Goal: Transaction & Acquisition: Purchase product/service

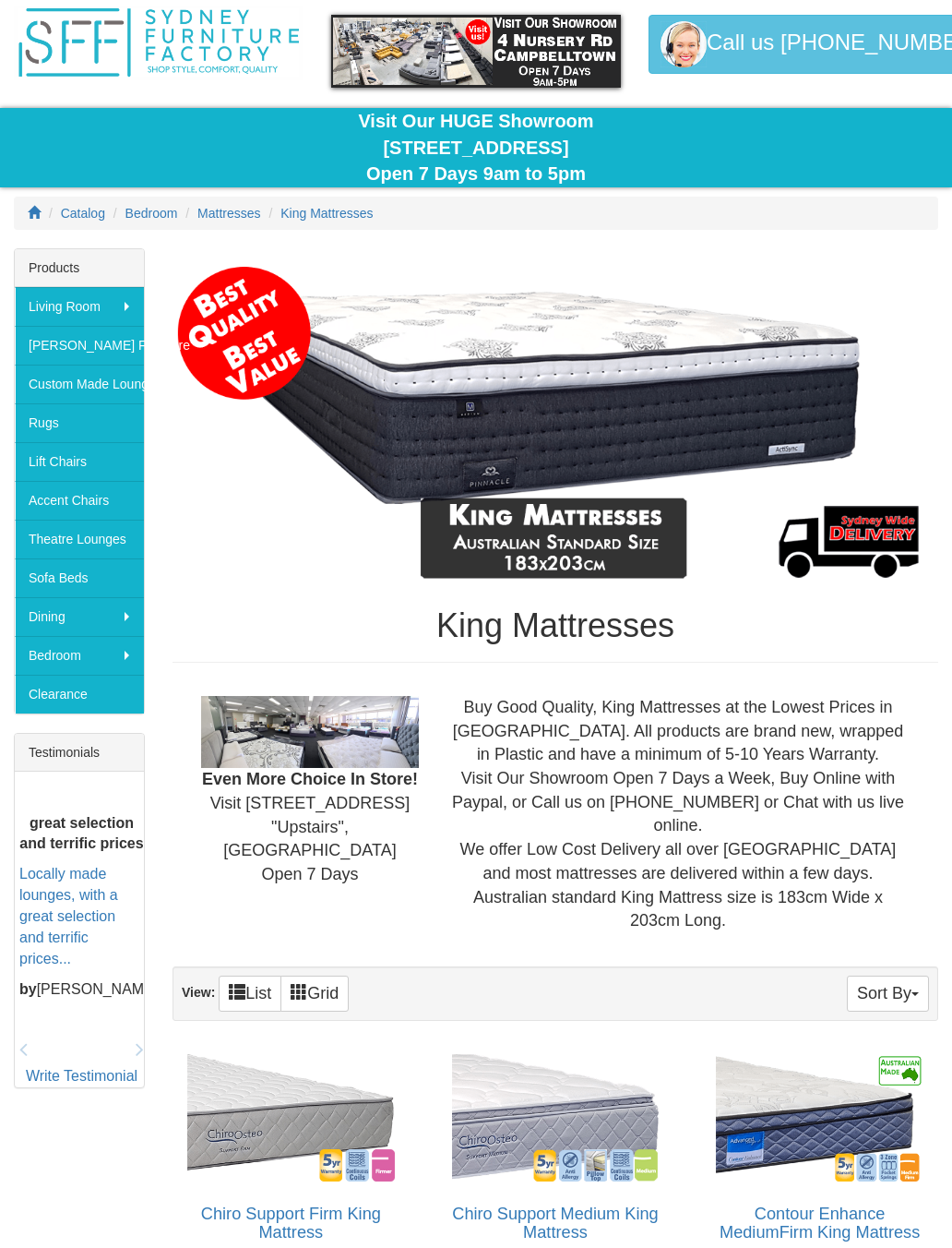
scroll to position [65, 0]
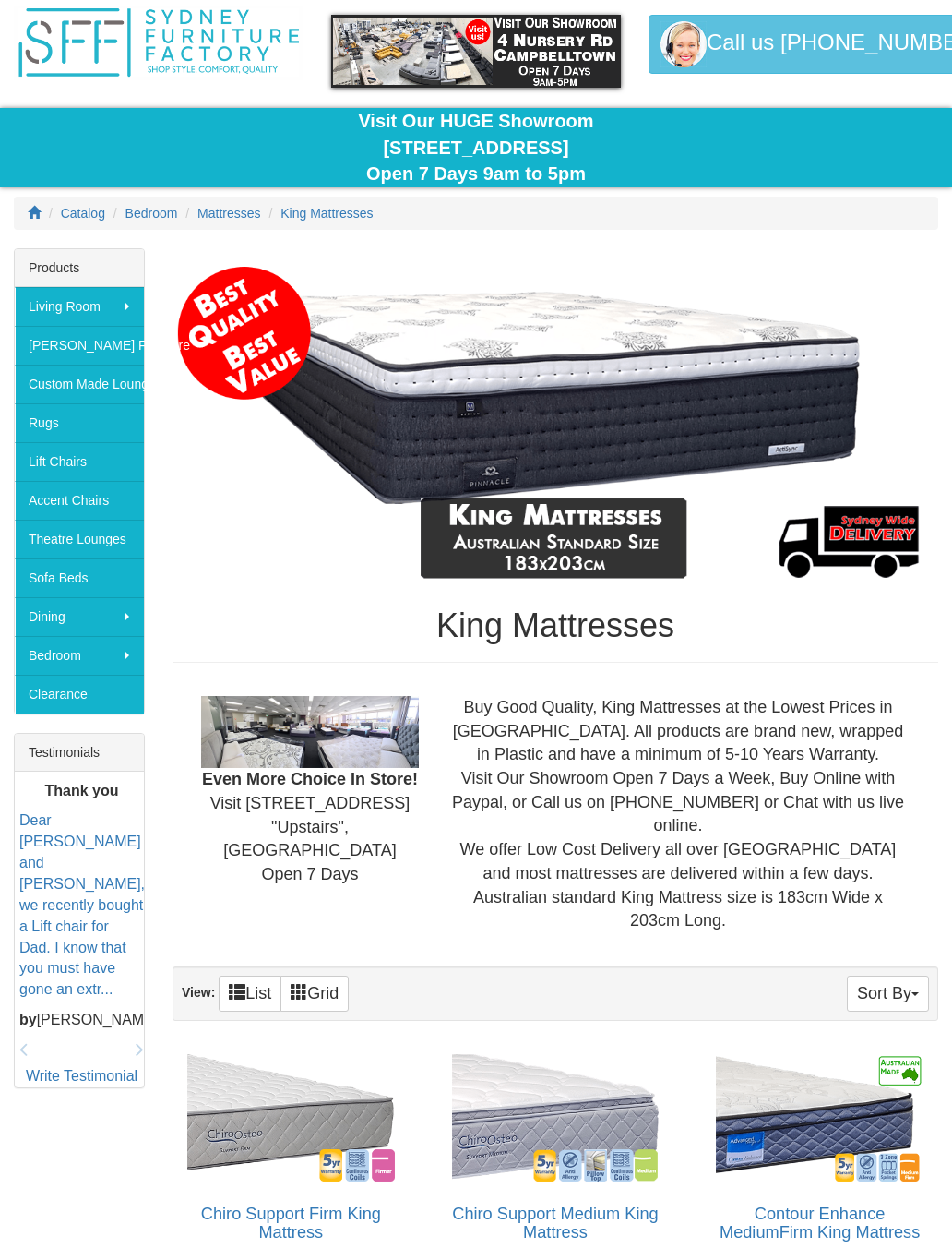
click at [245, 200] on ol "Catalog Bedroom Mattresses King Mattresses" at bounding box center [476, 213] width 925 height 33
click at [231, 209] on span "Mattresses" at bounding box center [229, 212] width 63 height 15
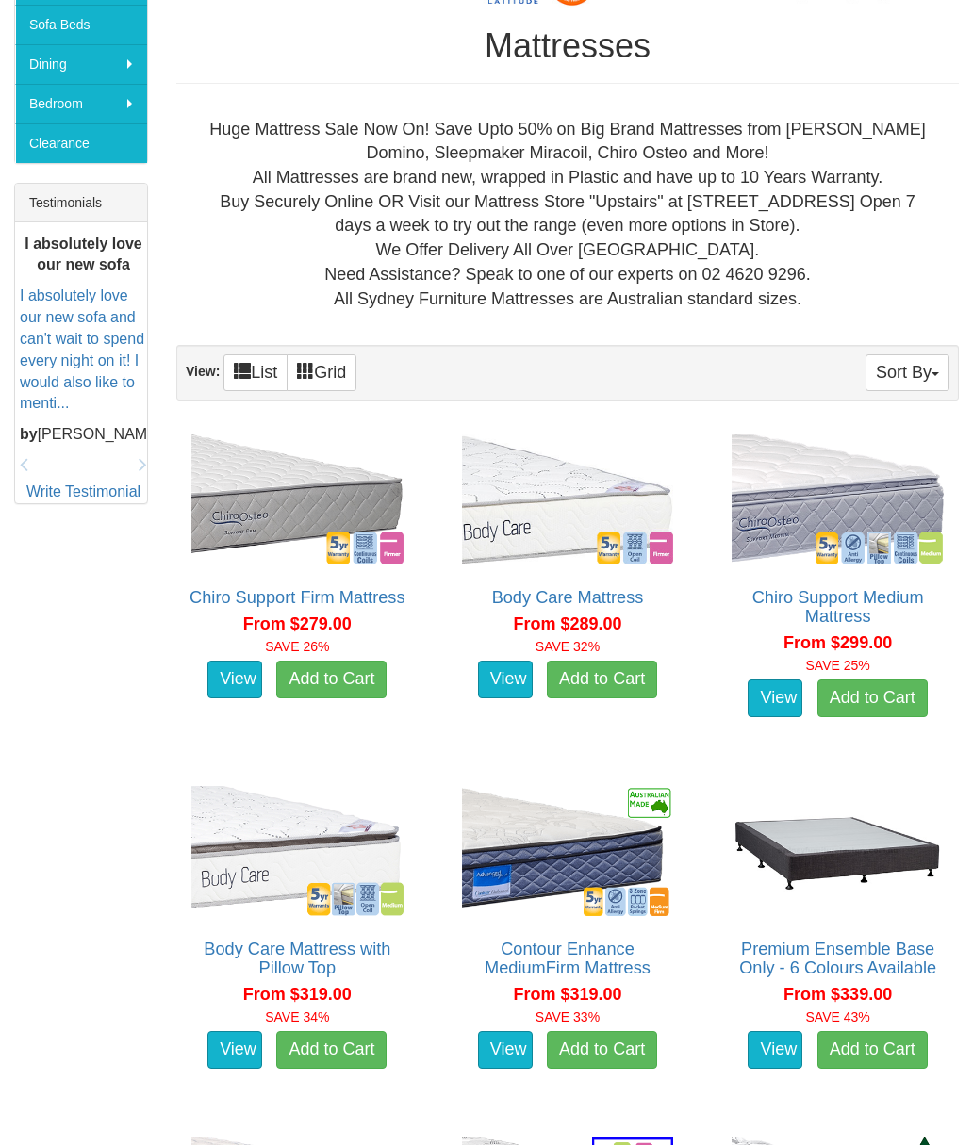
scroll to position [632, 0]
click at [922, 368] on button "Sort By" at bounding box center [907, 372] width 84 height 37
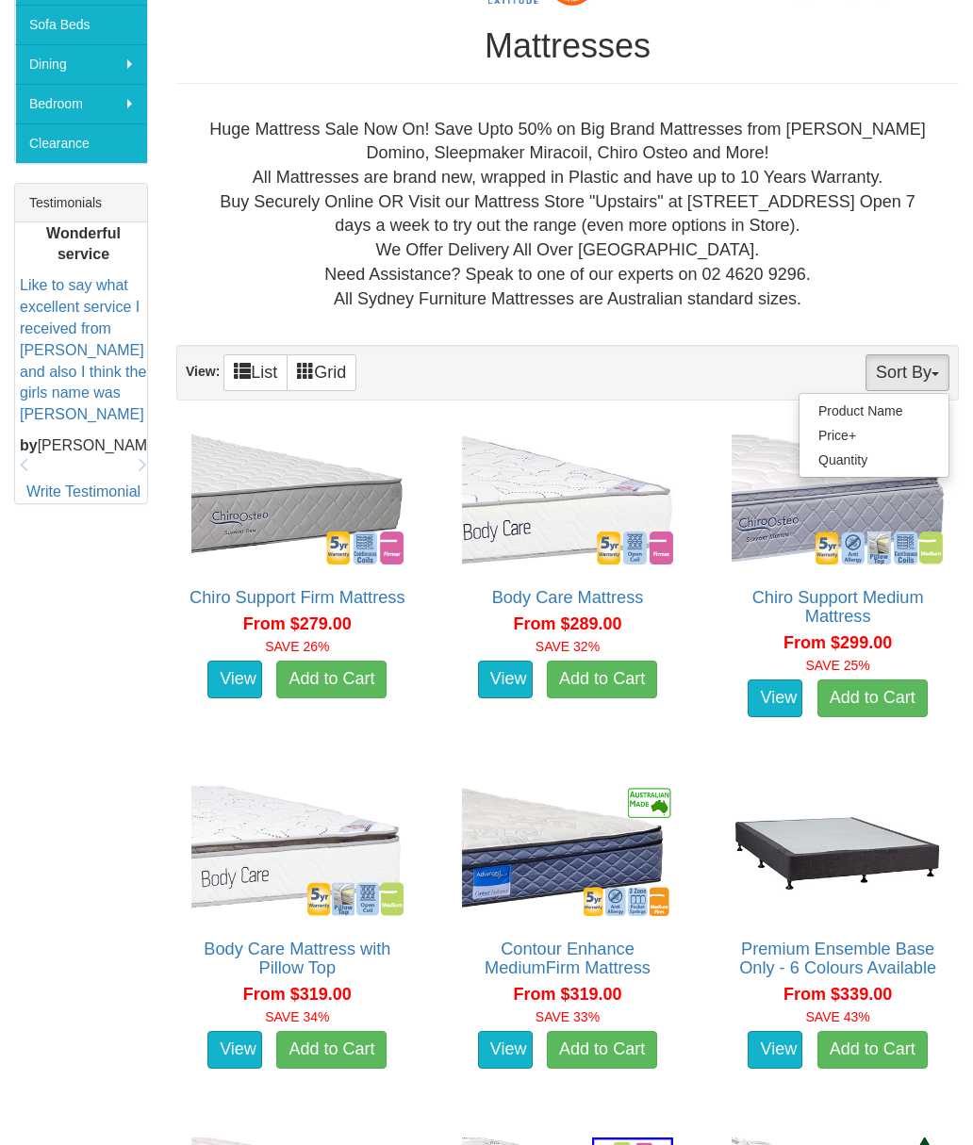
click at [528, 371] on div at bounding box center [486, 572] width 973 height 1145
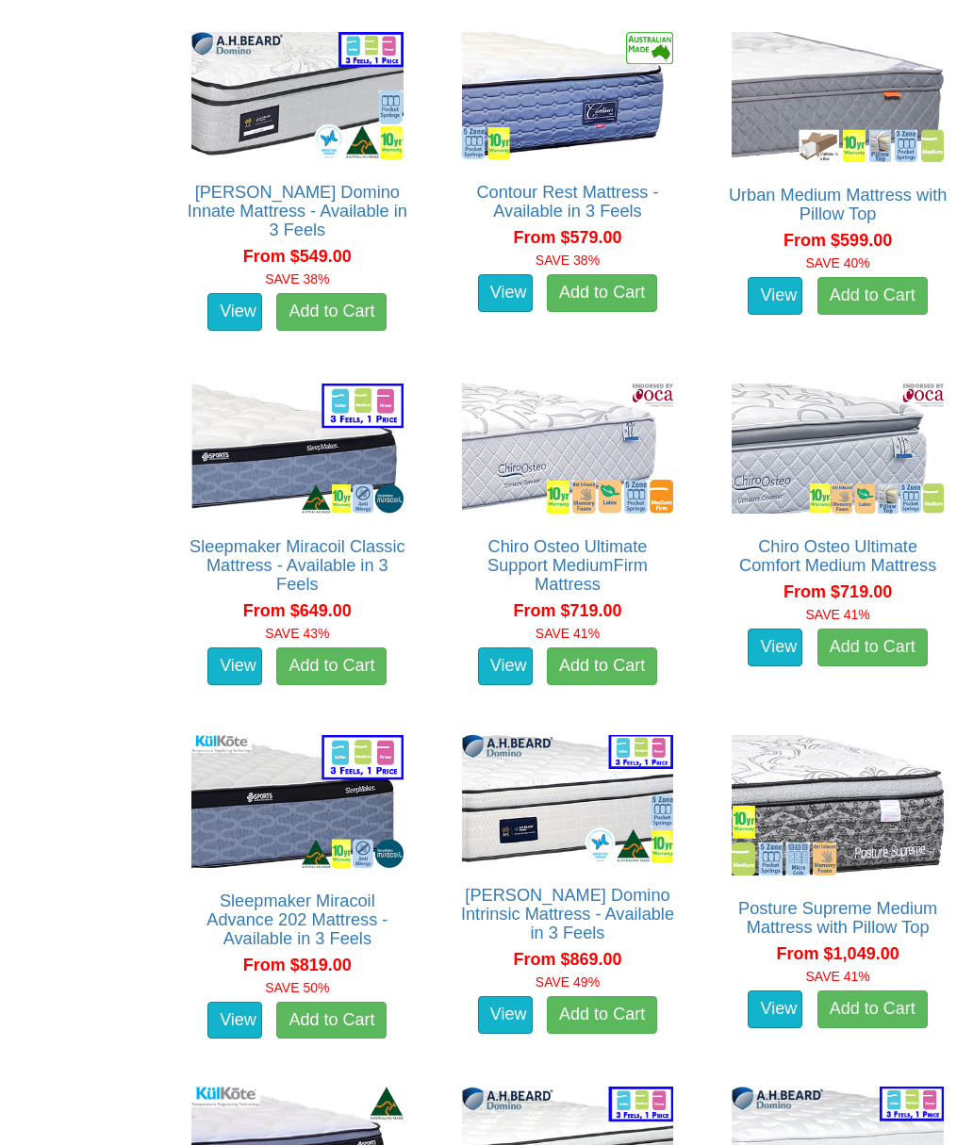
scroll to position [2441, 0]
click at [584, 466] on img at bounding box center [568, 449] width 222 height 140
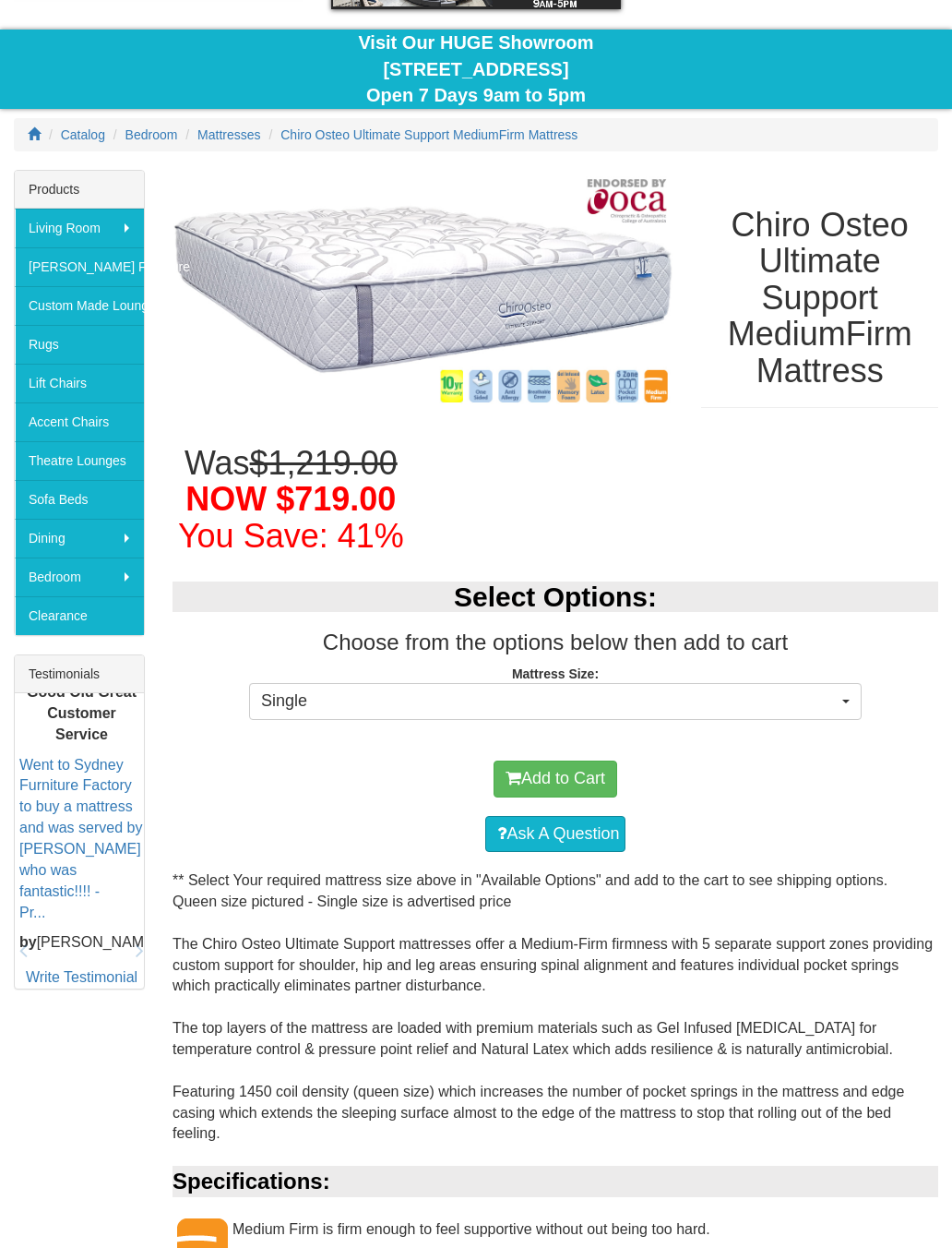
scroll to position [145, 0]
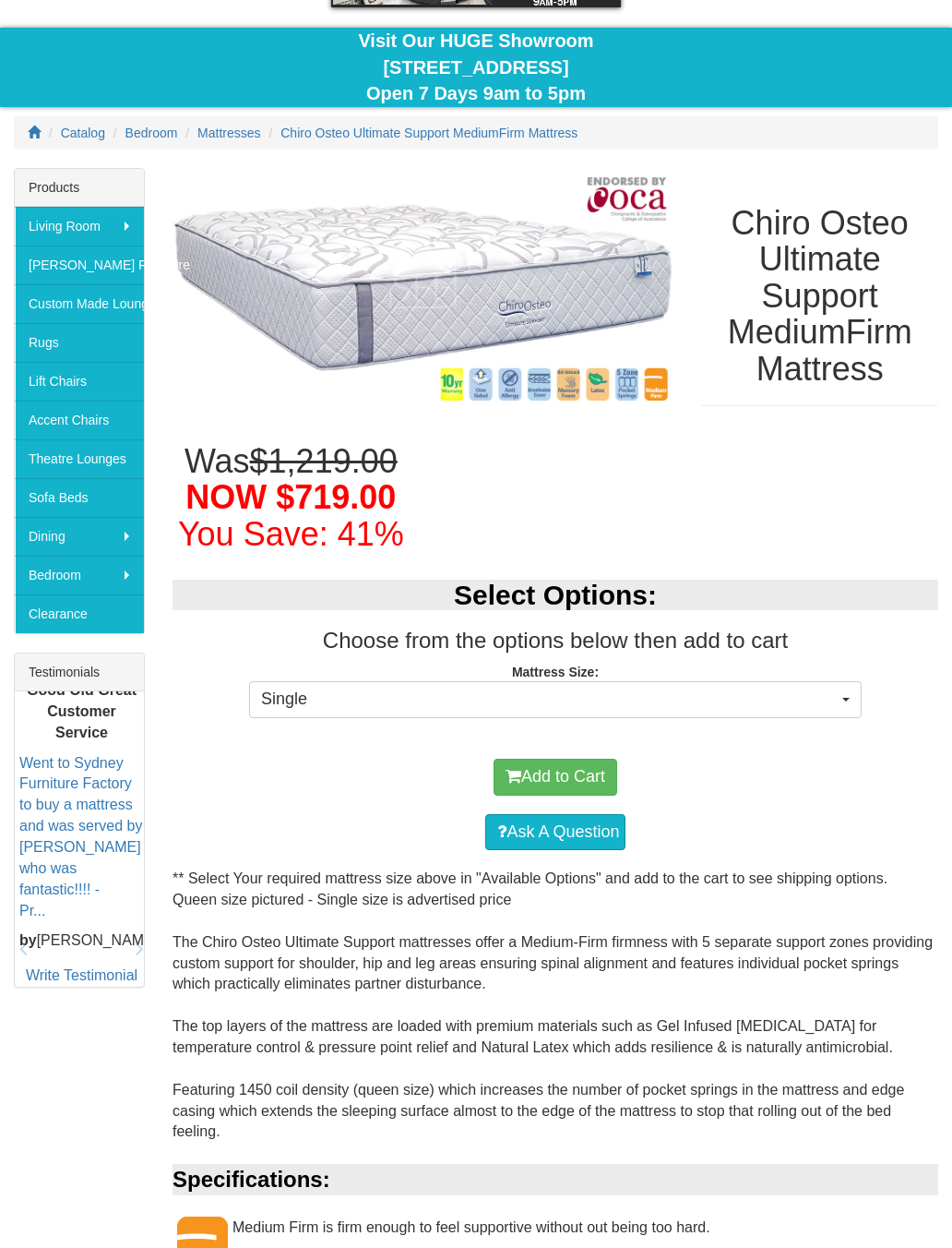
click at [836, 694] on span "Single" at bounding box center [549, 699] width 576 height 24
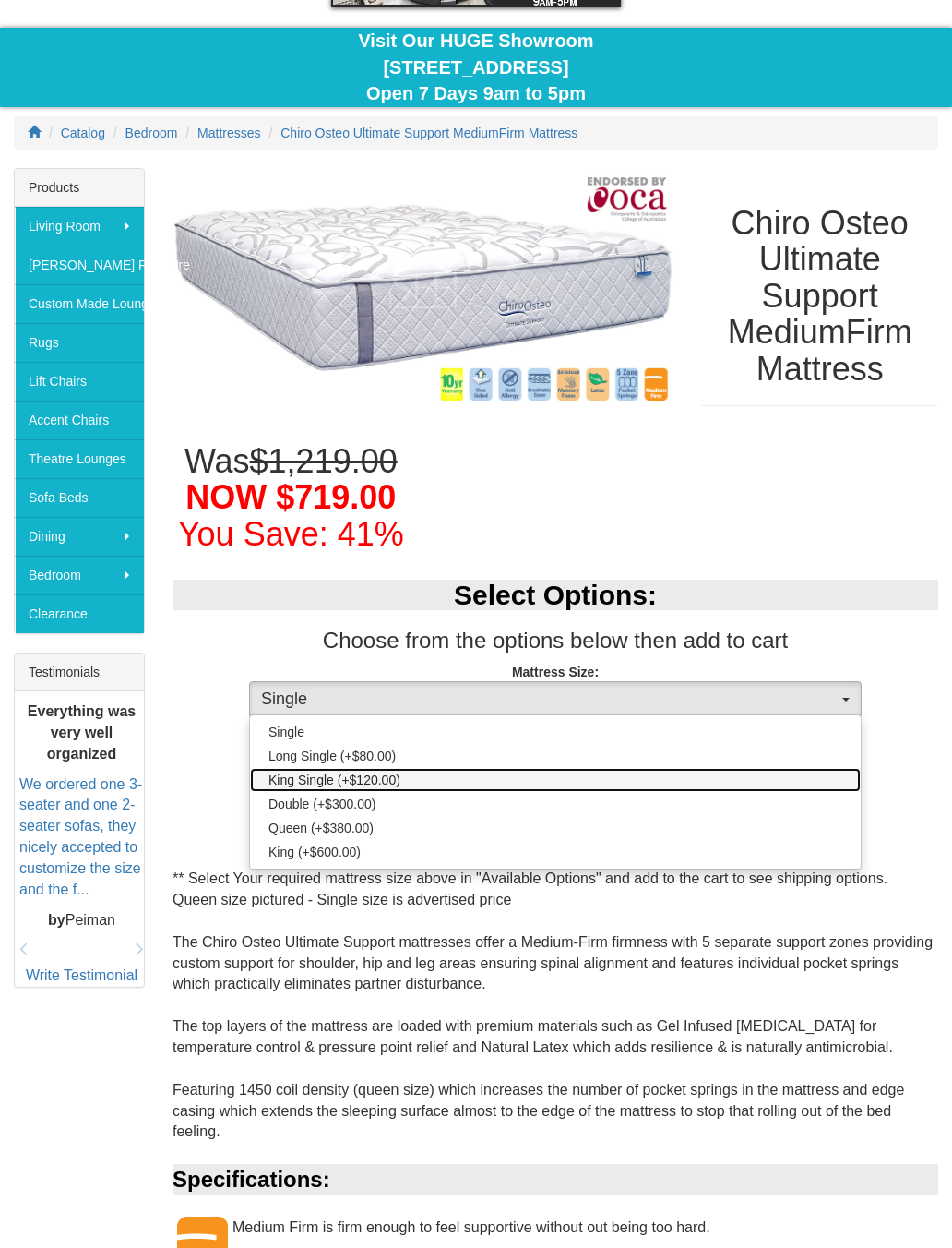
click at [342, 773] on span "King Single (+$120.00)" at bounding box center [334, 779] width 132 height 19
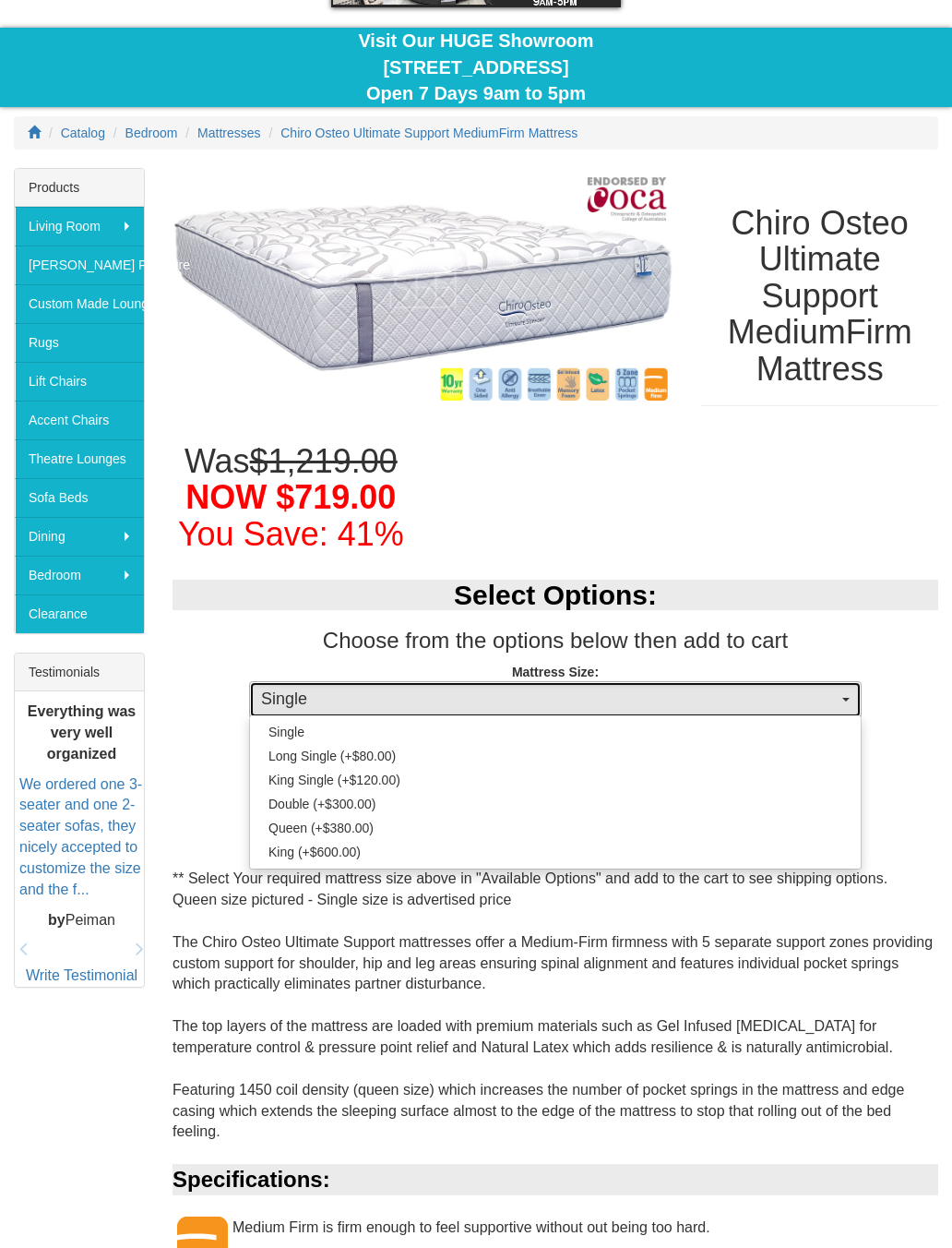
select select "187"
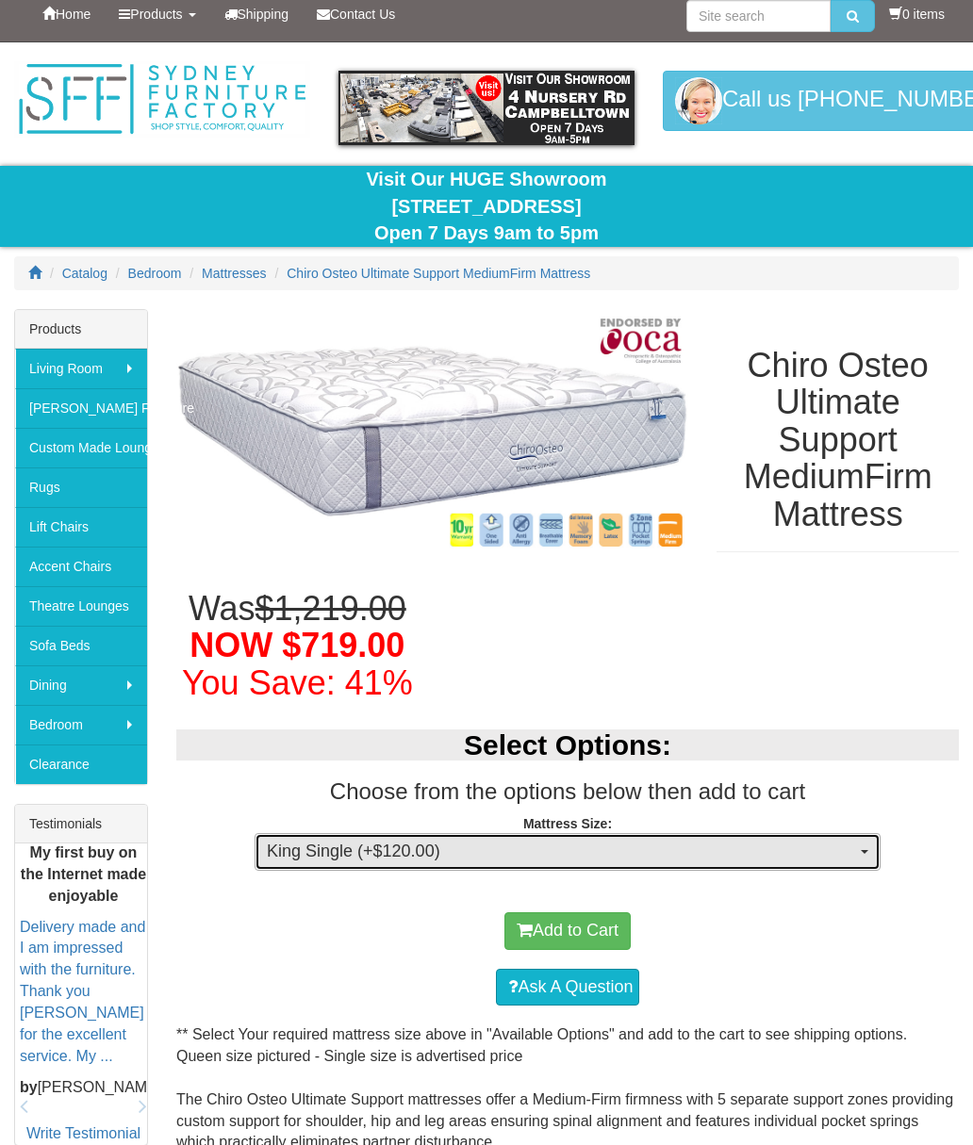
scroll to position [0, 0]
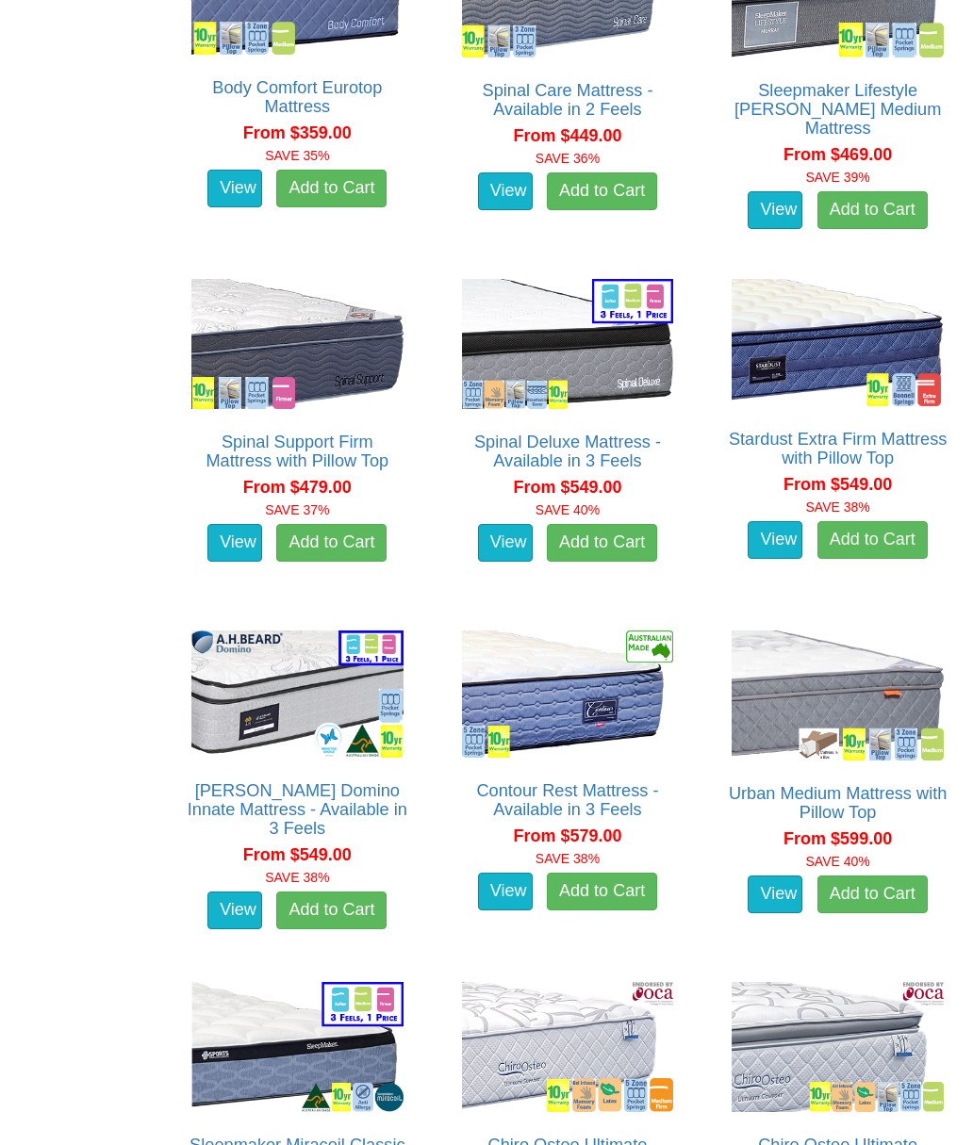
scroll to position [1840, 0]
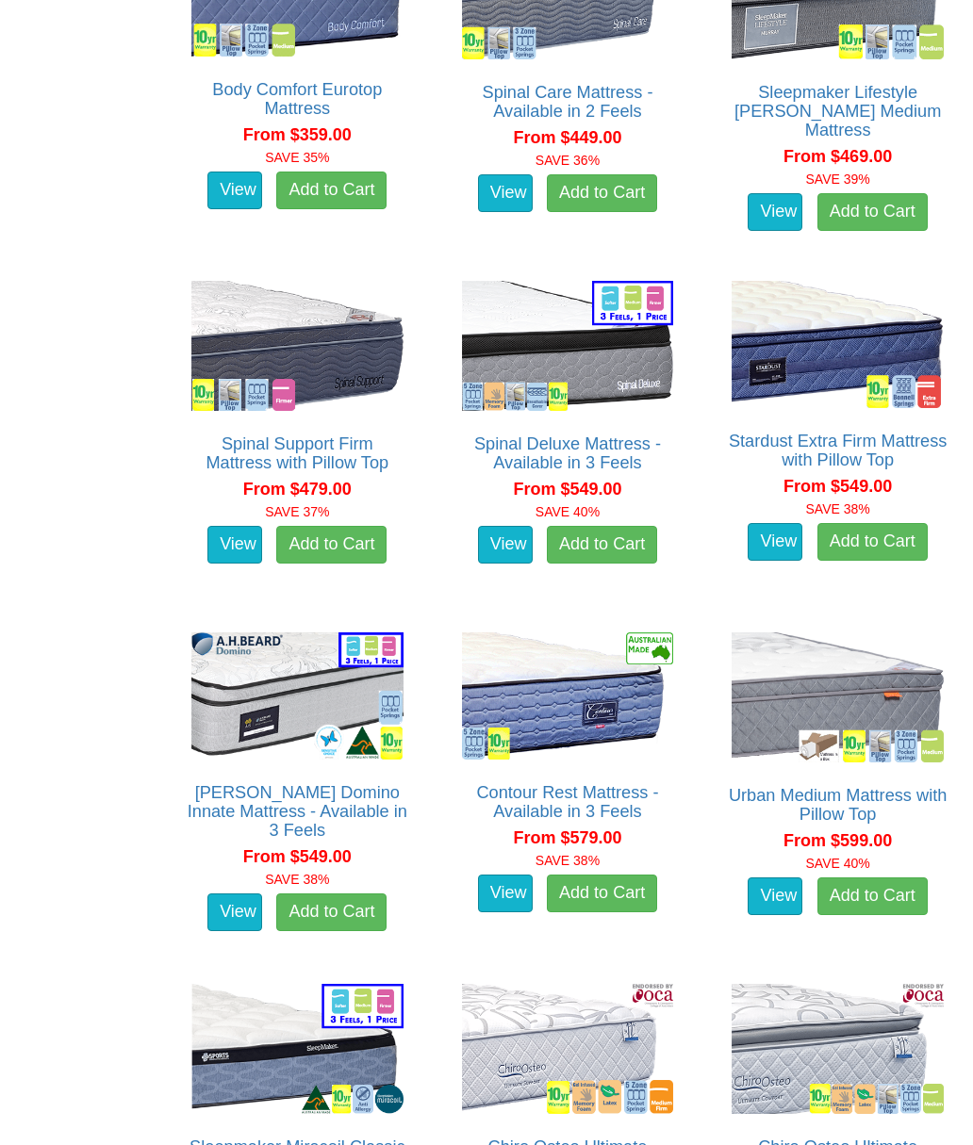
click at [286, 360] on img at bounding box center [298, 346] width 222 height 140
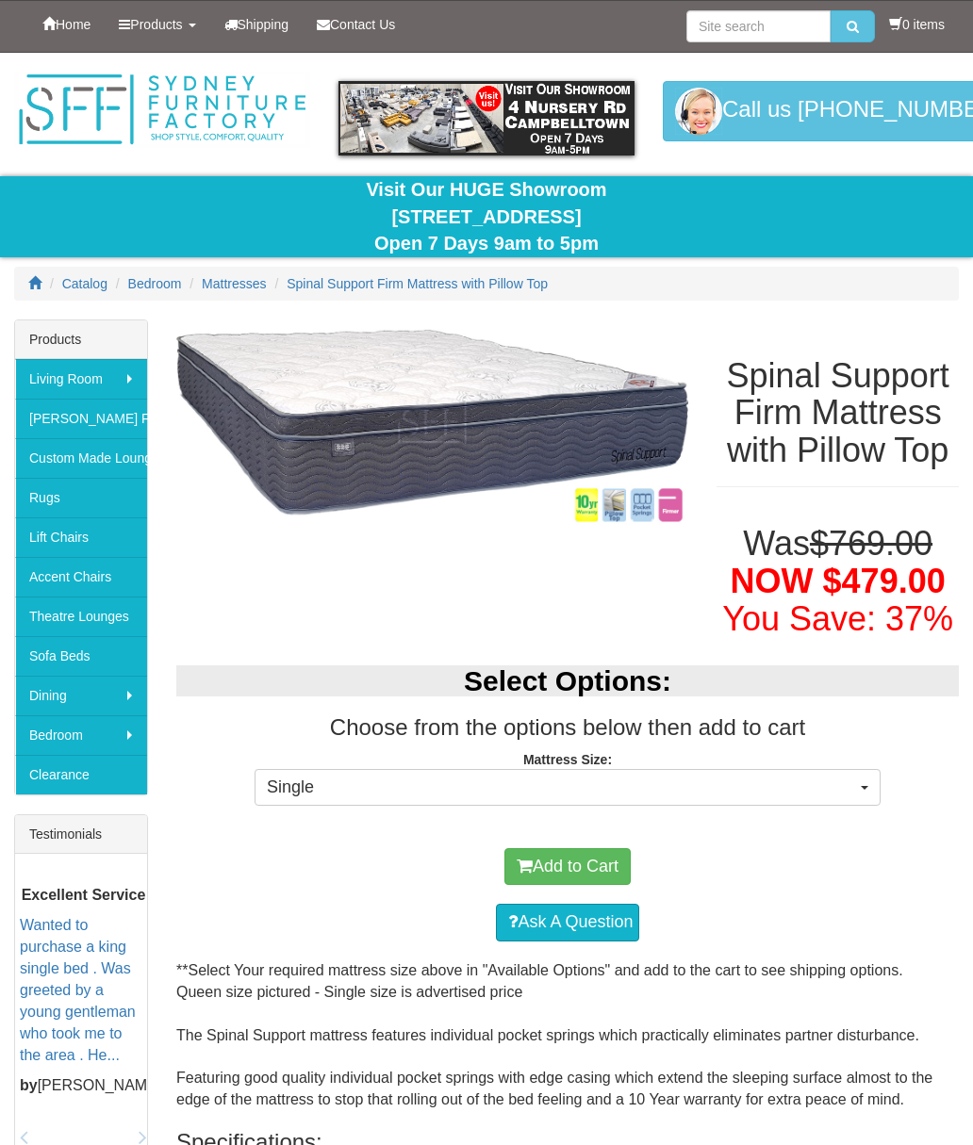
click at [864, 786] on span "button" at bounding box center [865, 788] width 8 height 4
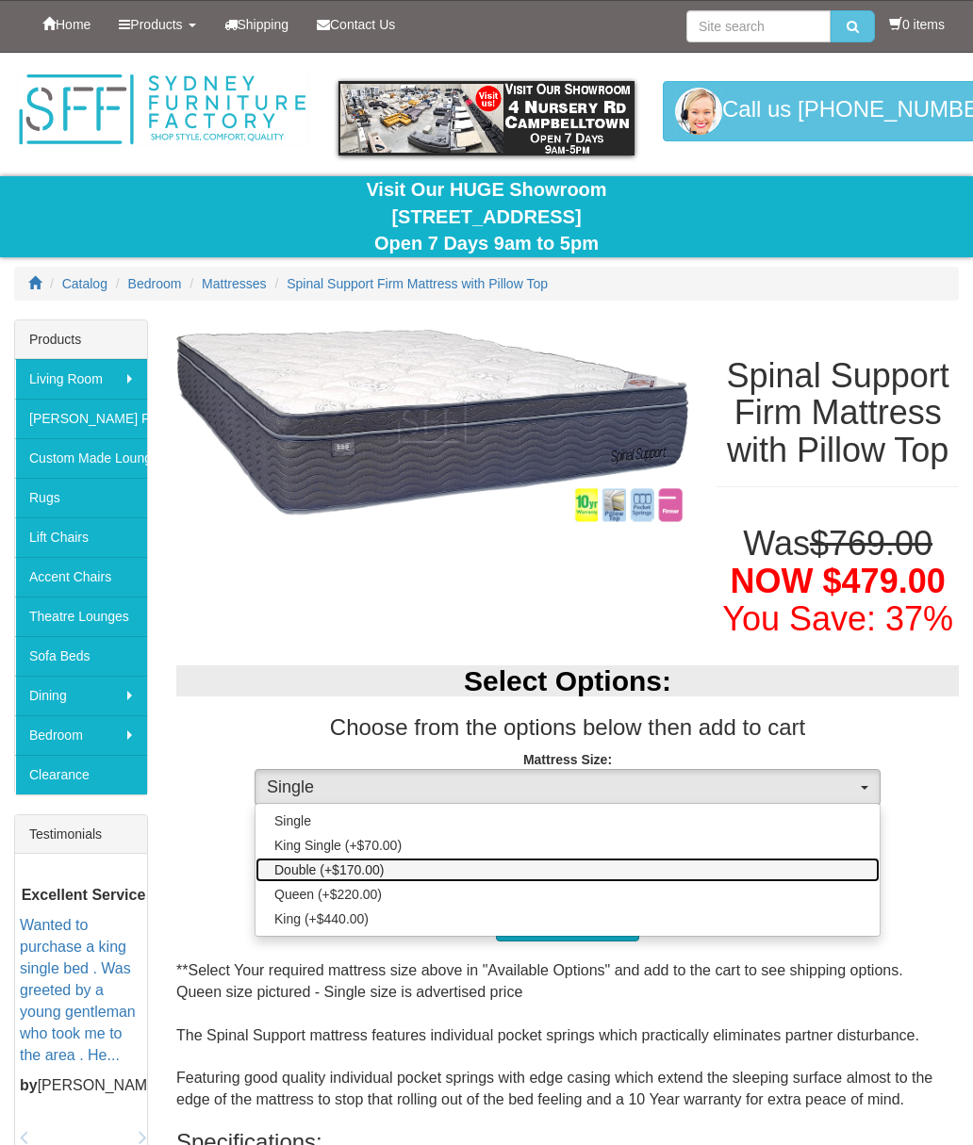
click at [343, 867] on span "Double (+$170.00)" at bounding box center [328, 870] width 109 height 19
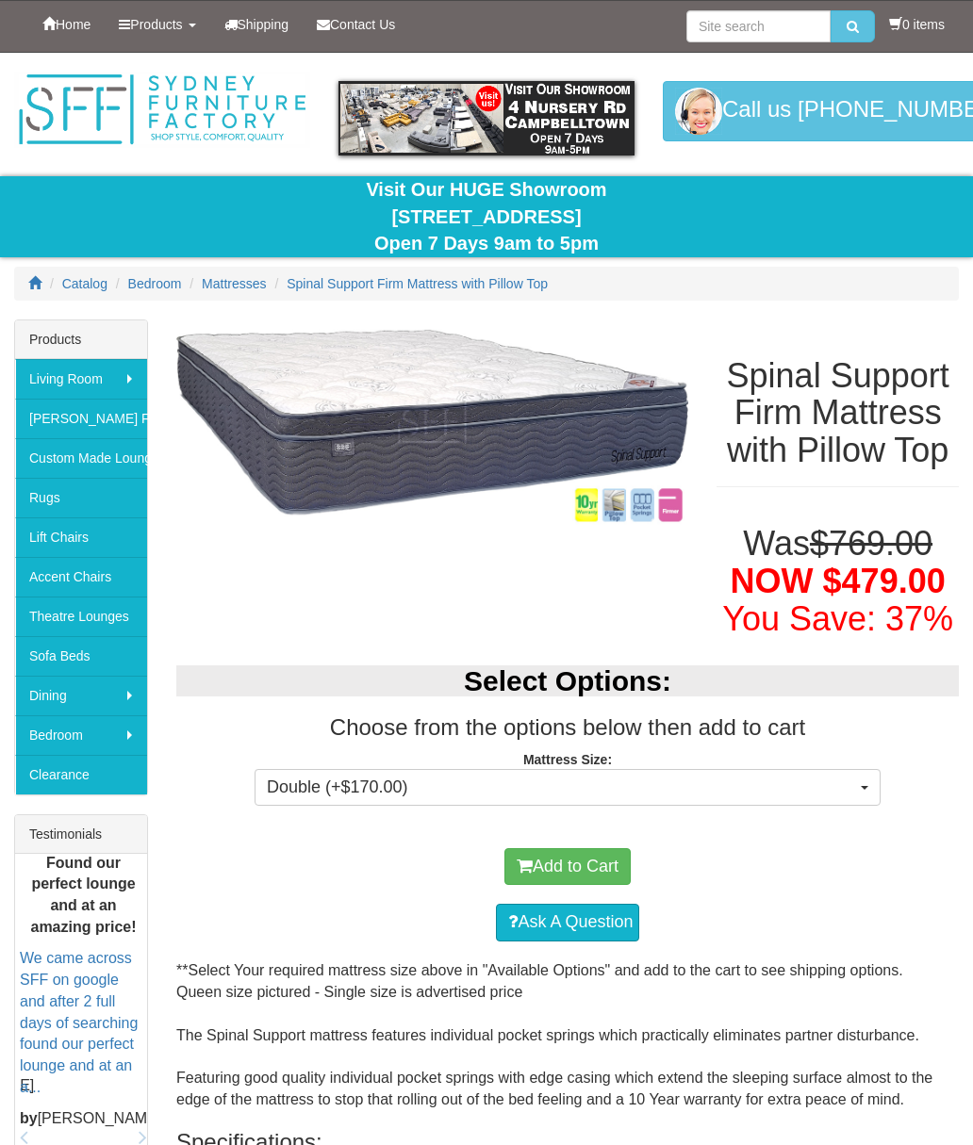
click at [864, 789] on button "Double (+$170.00)" at bounding box center [568, 788] width 626 height 38
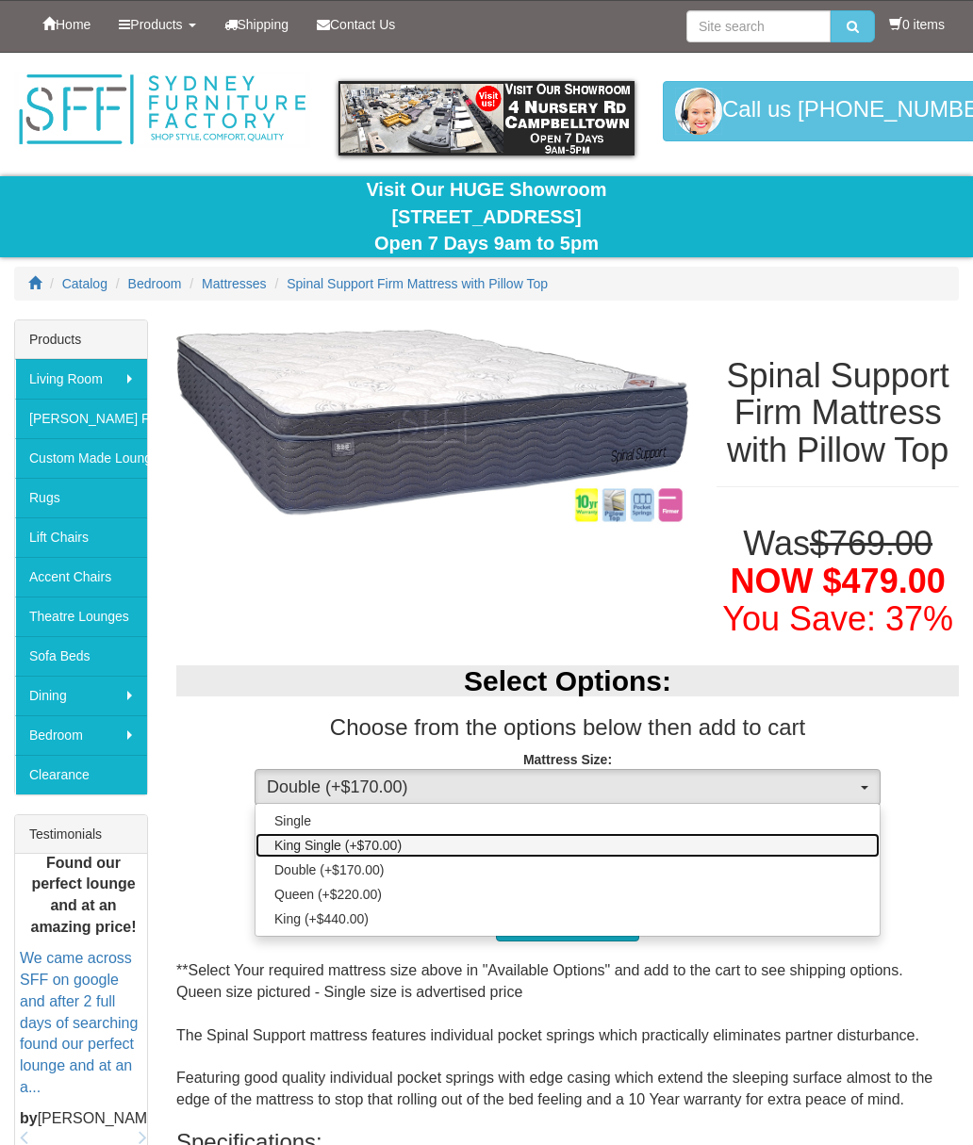
click at [341, 836] on span "King Single (+$70.00)" at bounding box center [337, 845] width 127 height 19
select select "187"
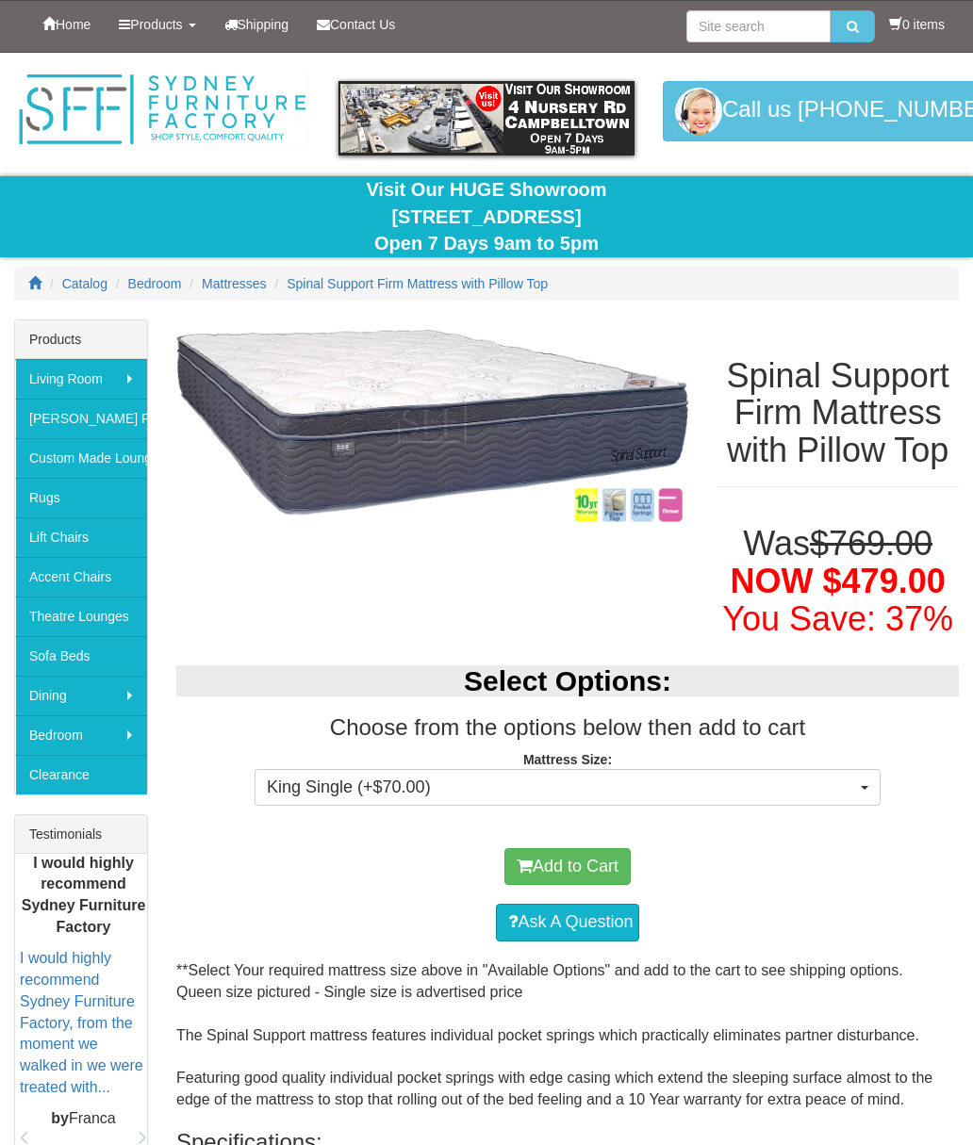
click at [573, 852] on button "Add to Cart" at bounding box center [567, 867] width 126 height 38
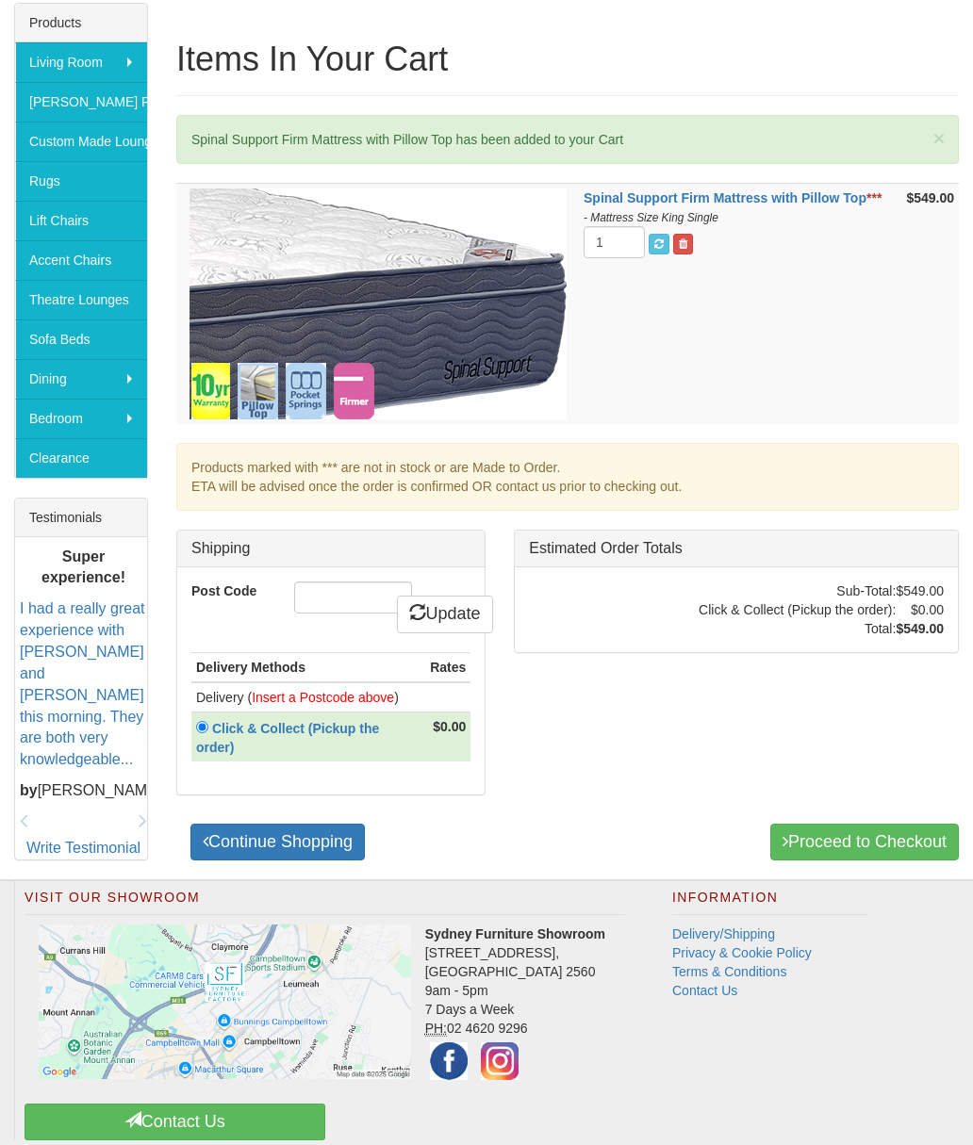
scroll to position [318, 0]
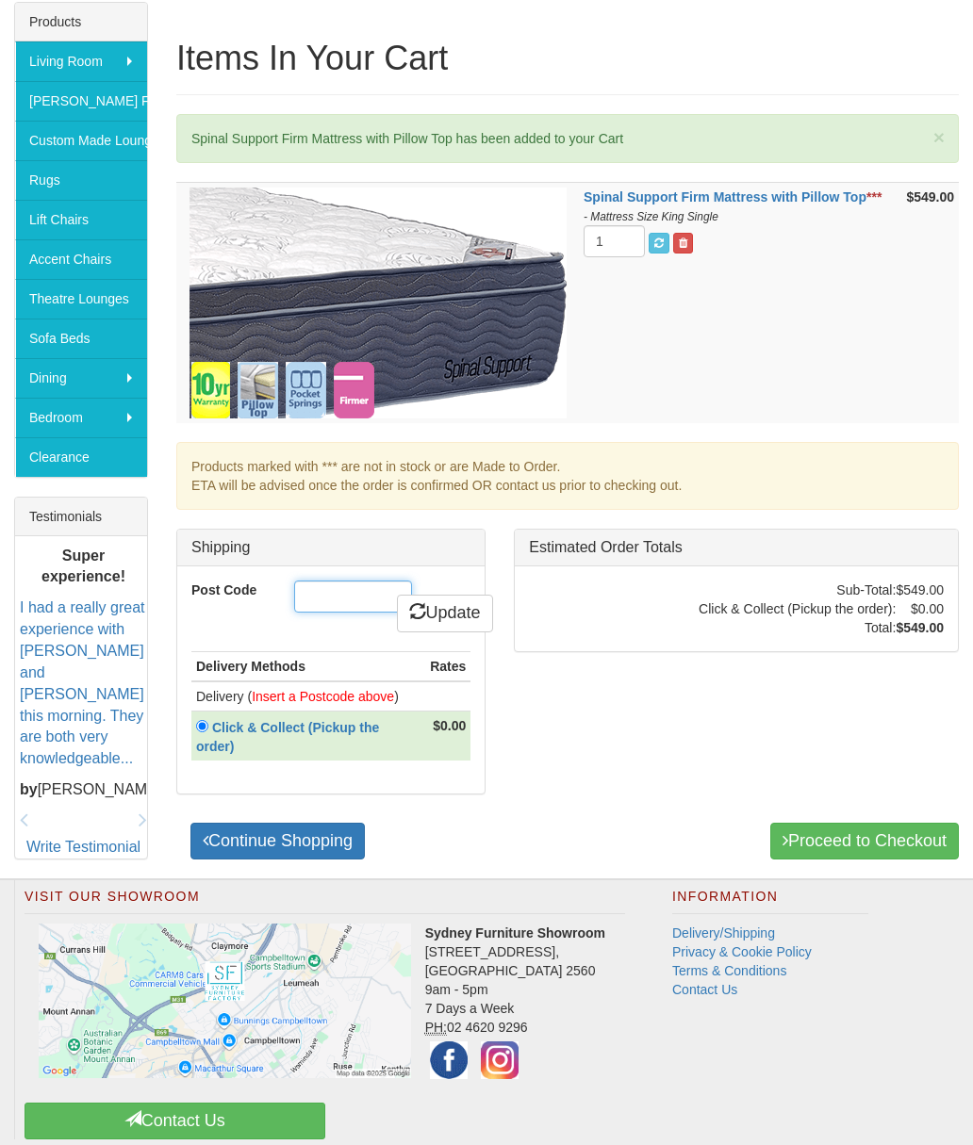
click at [336, 586] on input "Post Code" at bounding box center [353, 597] width 118 height 32
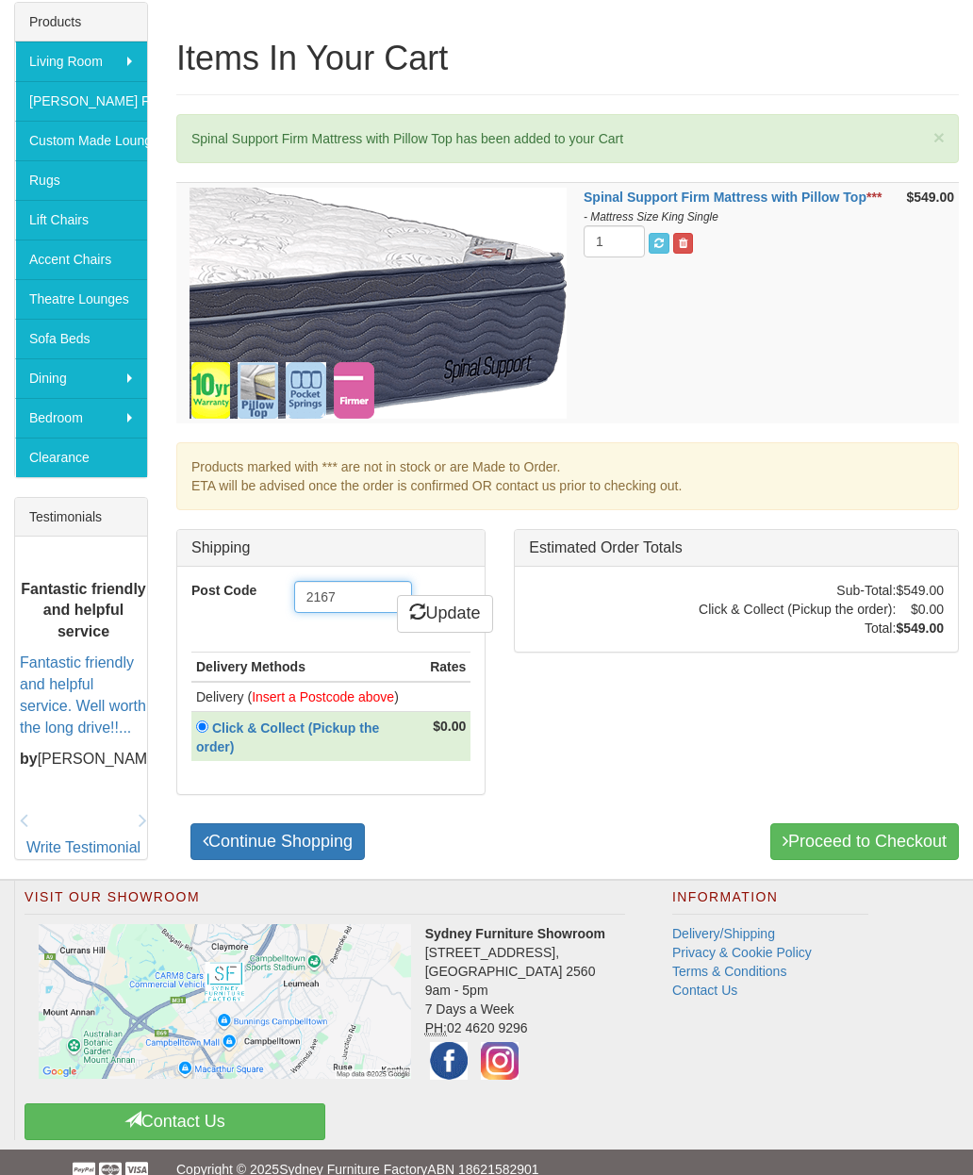
type input "2167"
click at [436, 605] on link "Update" at bounding box center [445, 614] width 96 height 38
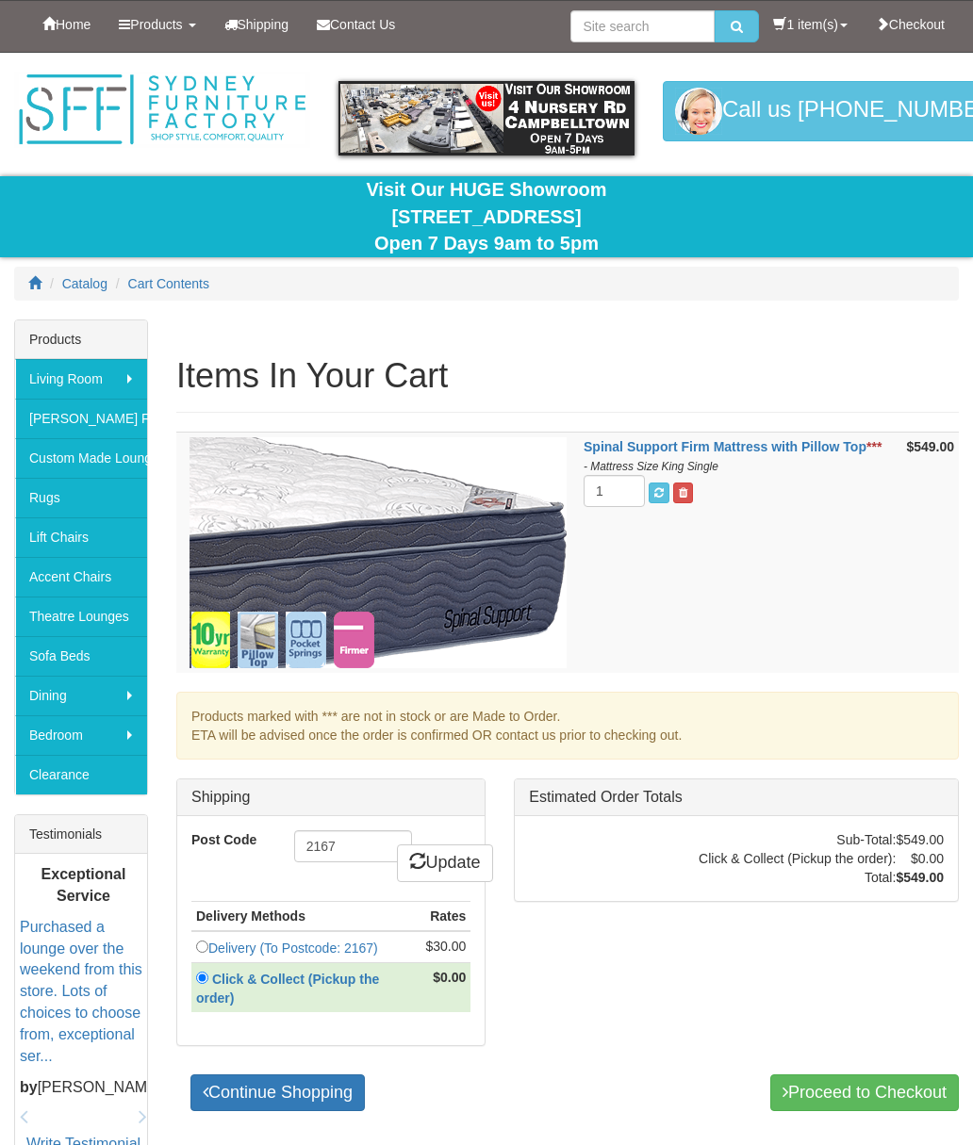
click at [247, 1100] on link "Continue Shopping" at bounding box center [277, 1094] width 174 height 38
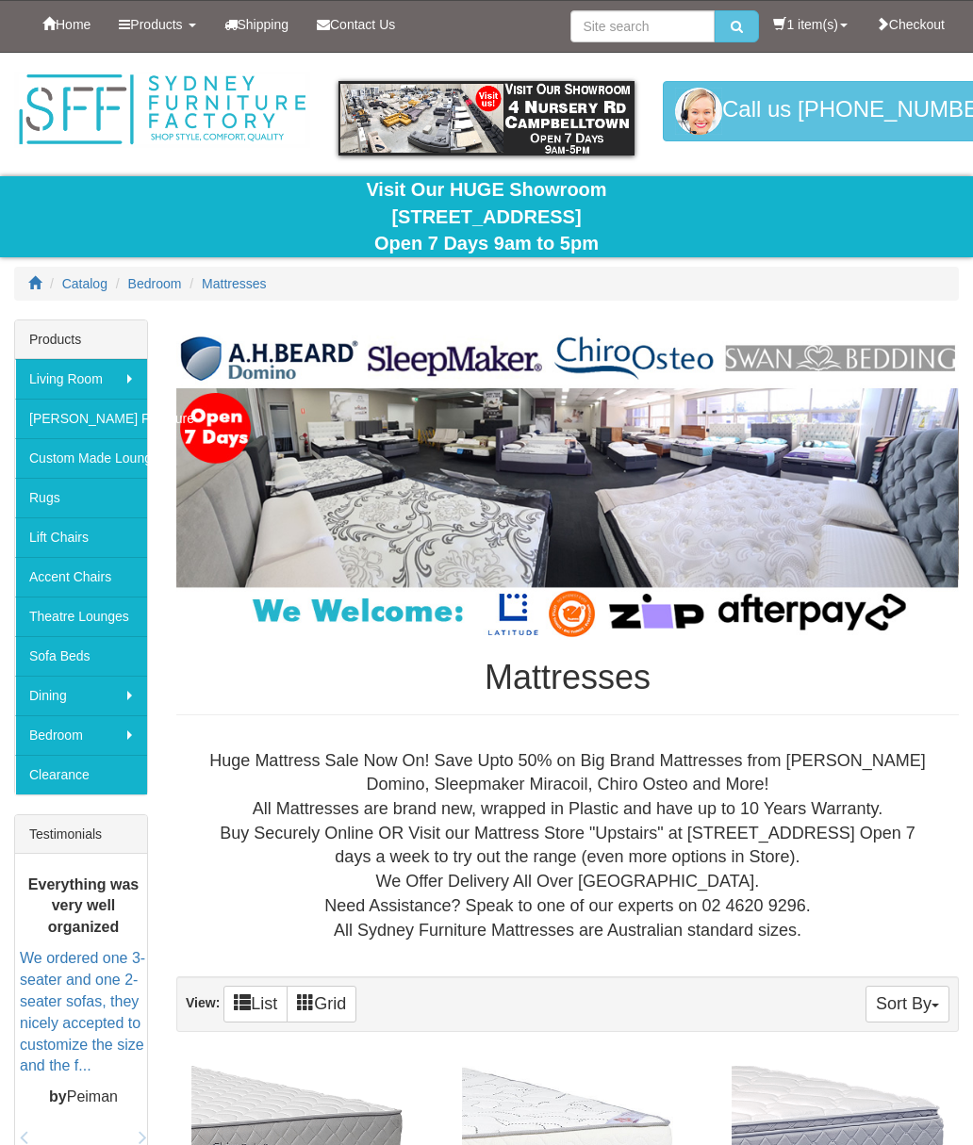
click at [798, 22] on link "1 item(s)" at bounding box center [810, 24] width 102 height 47
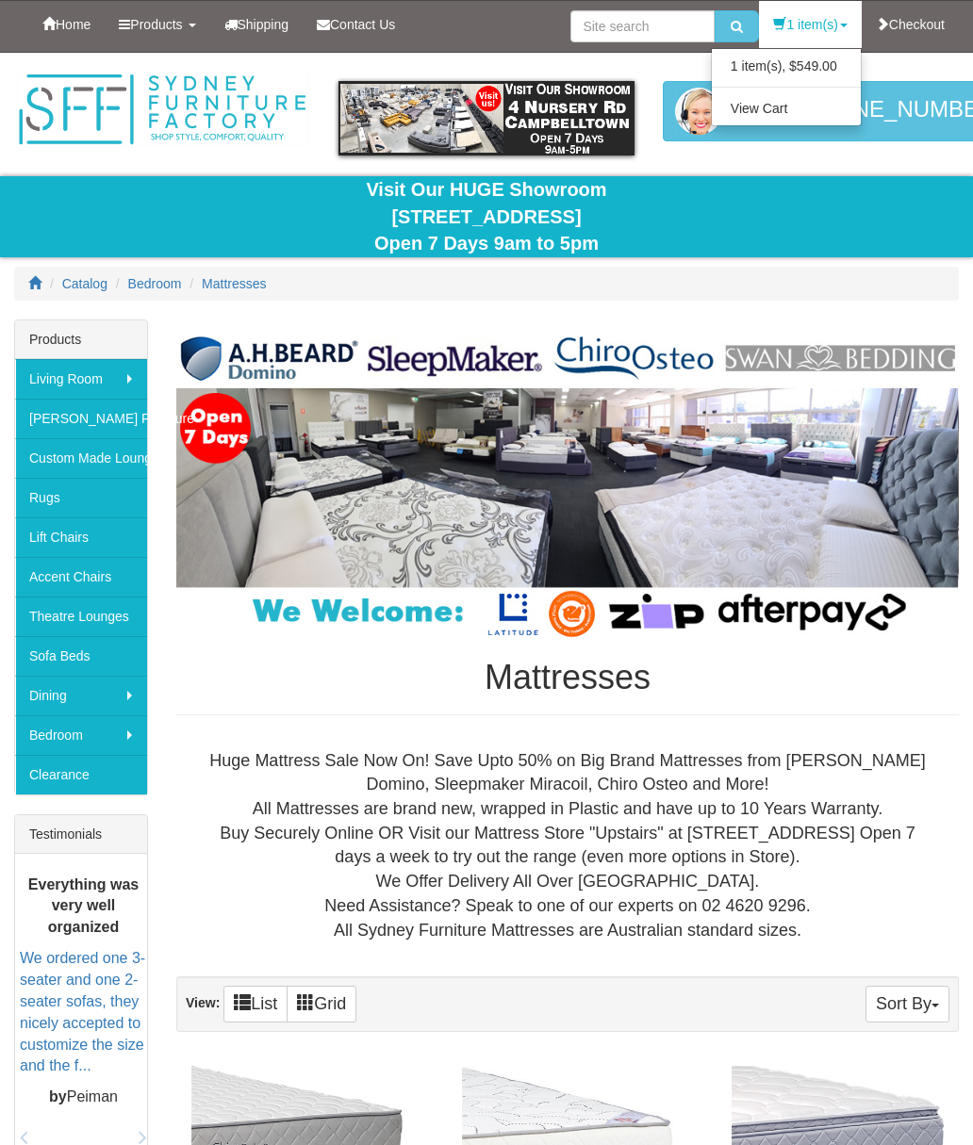
click at [772, 113] on link "View Cart" at bounding box center [786, 108] width 149 height 25
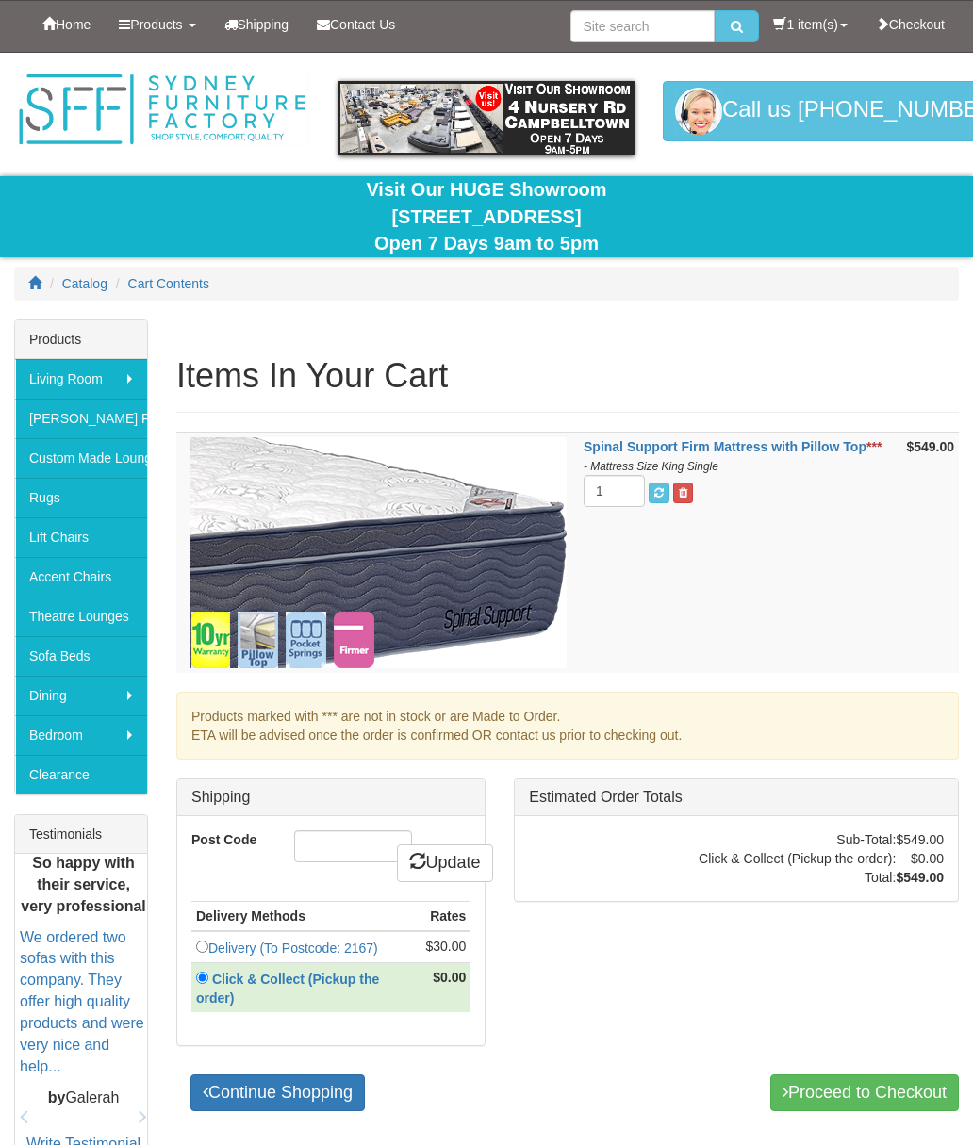
click at [686, 487] on span at bounding box center [683, 492] width 8 height 11
